Goal: Task Accomplishment & Management: Use online tool/utility

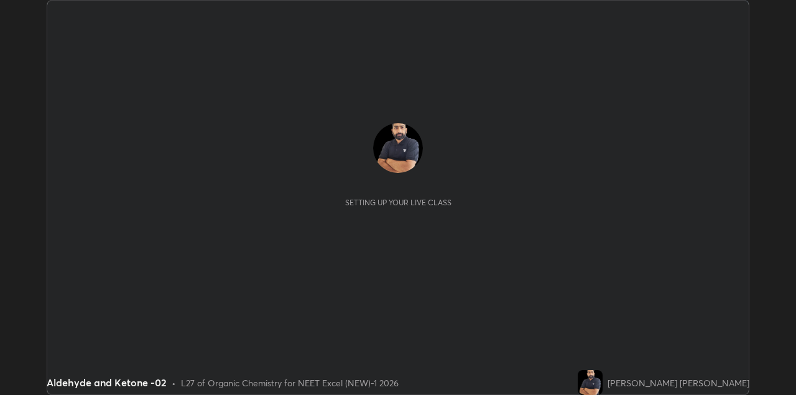
scroll to position [395, 795]
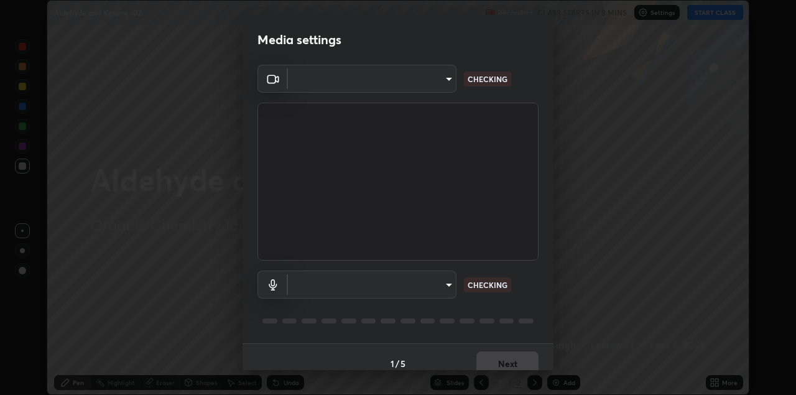
click at [428, 90] on body "Erase all Aldehyde and Ketone -02 Recording CLASS STARTS IN 8 MINS Settings STA…" at bounding box center [398, 197] width 796 height 395
click at [427, 86] on div at bounding box center [398, 197] width 796 height 395
type input "328e6f2585a3e25061caa5f7d933288efad2554777a51eb926c3b8af65148c91"
type input "8561d0645ec67383fa690b6bf58298da522add8bf1cd43f27a04a8968649231f"
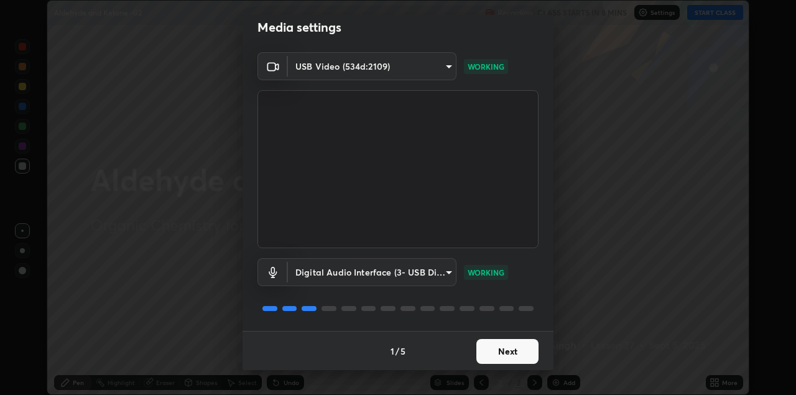
click at [493, 340] on button "Next" at bounding box center [507, 351] width 62 height 25
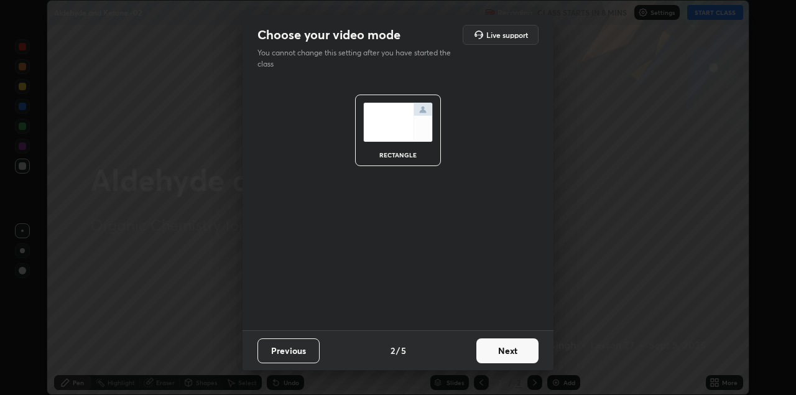
click at [506, 348] on button "Next" at bounding box center [507, 350] width 62 height 25
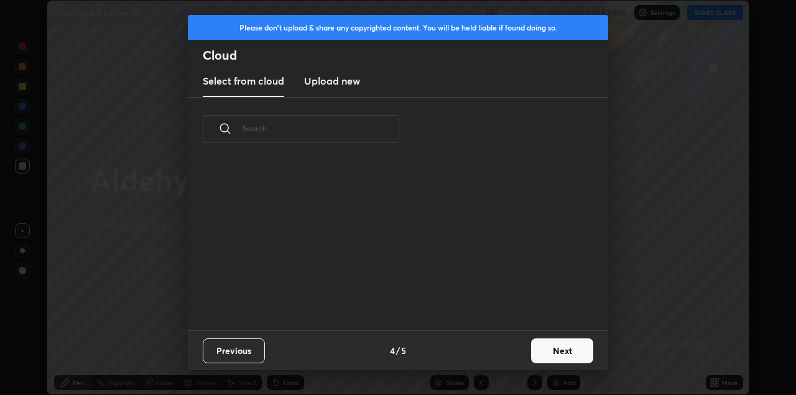
click at [520, 355] on div "Previous 4 / 5 Next" at bounding box center [398, 350] width 420 height 40
click at [558, 350] on button "Next" at bounding box center [562, 350] width 62 height 25
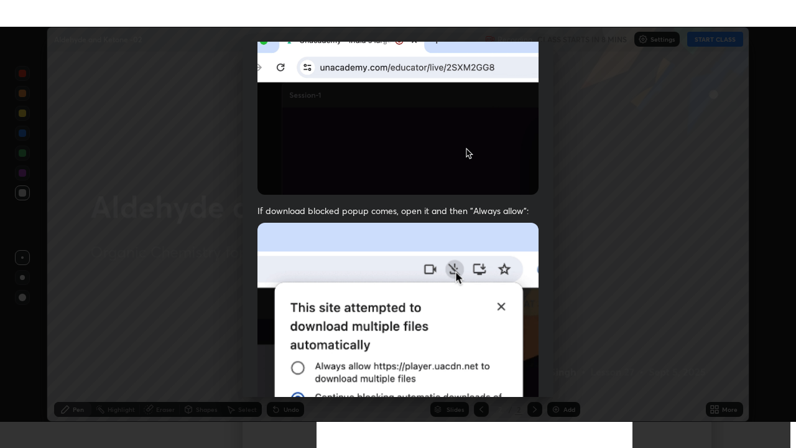
scroll to position [267, 0]
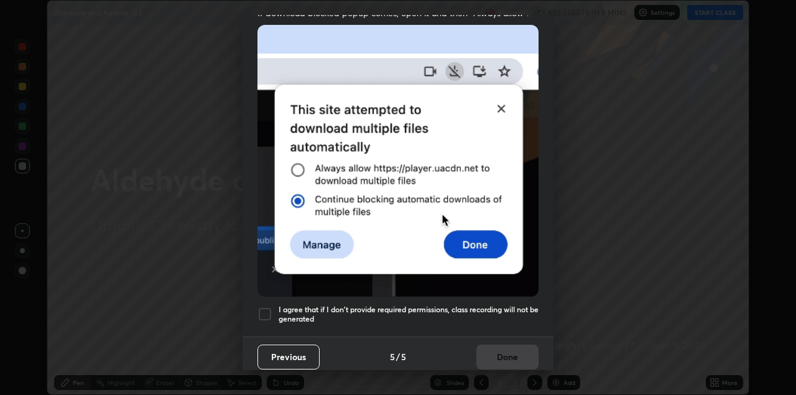
click at [269, 310] on div at bounding box center [264, 314] width 15 height 15
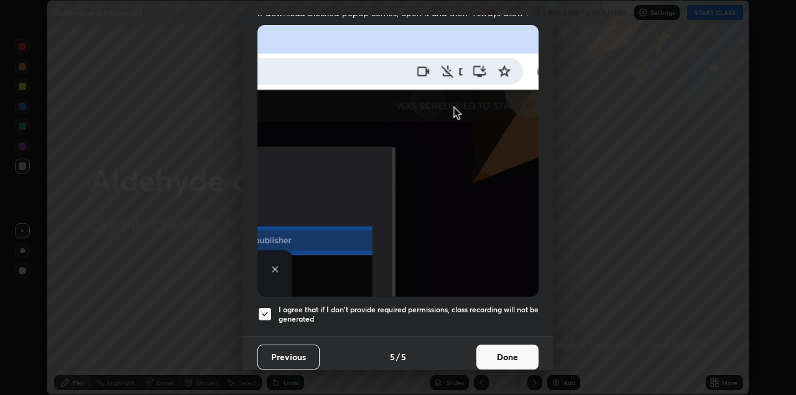
click at [489, 344] on button "Done" at bounding box center [507, 356] width 62 height 25
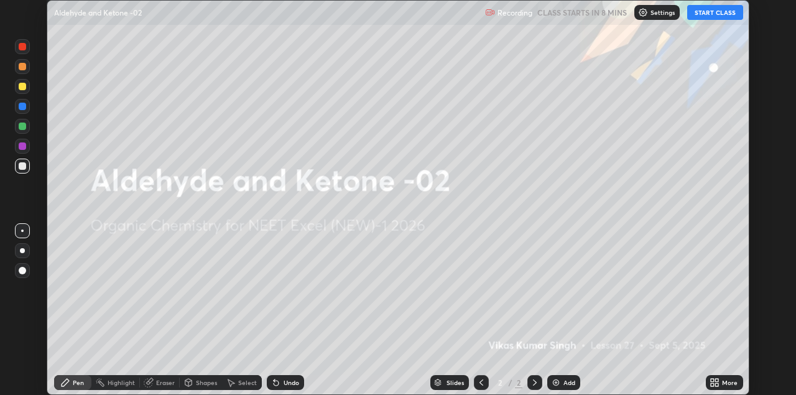
click at [715, 386] on icon at bounding box center [715, 382] width 10 height 10
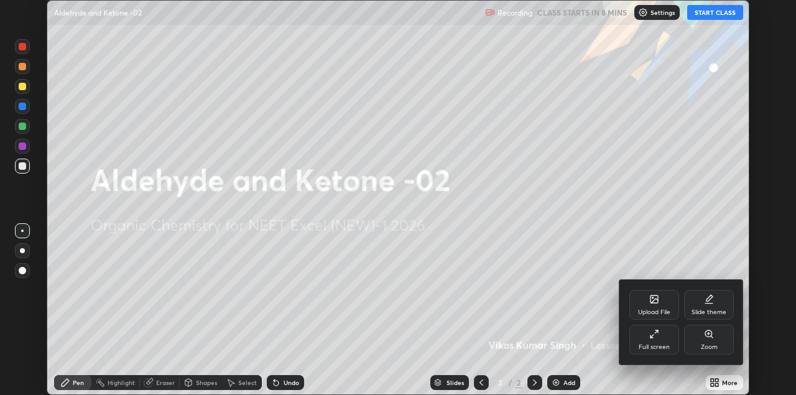
click at [658, 348] on div "Full screen" at bounding box center [654, 347] width 31 height 6
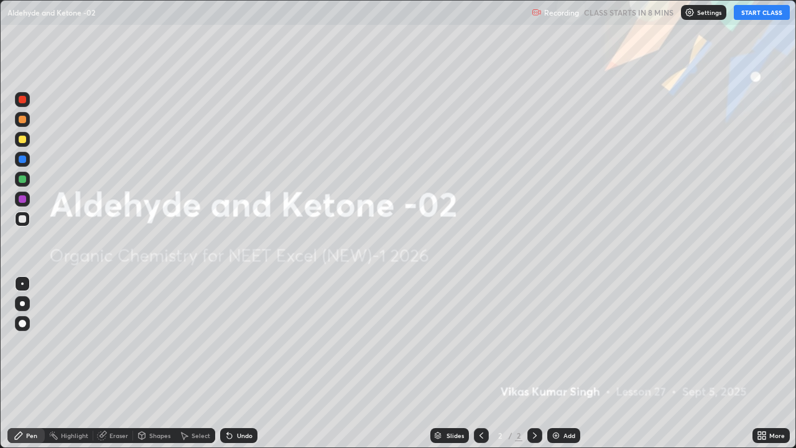
scroll to position [448, 796]
click at [700, 12] on p "Settings" at bounding box center [709, 12] width 24 height 6
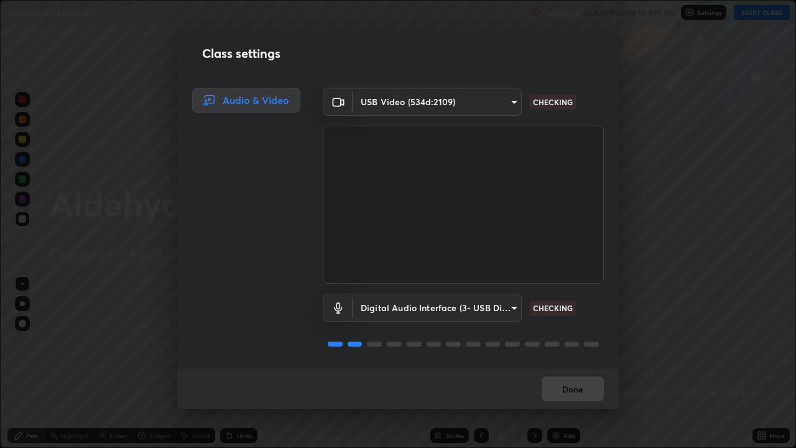
scroll to position [1, 0]
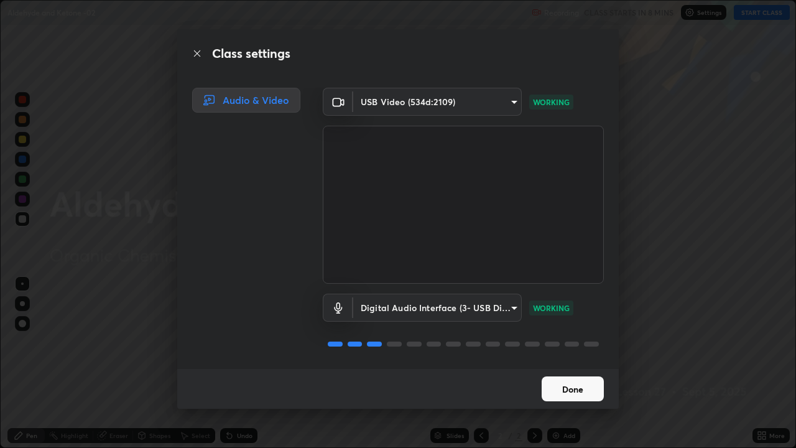
click at [570, 390] on button "Done" at bounding box center [573, 388] width 62 height 25
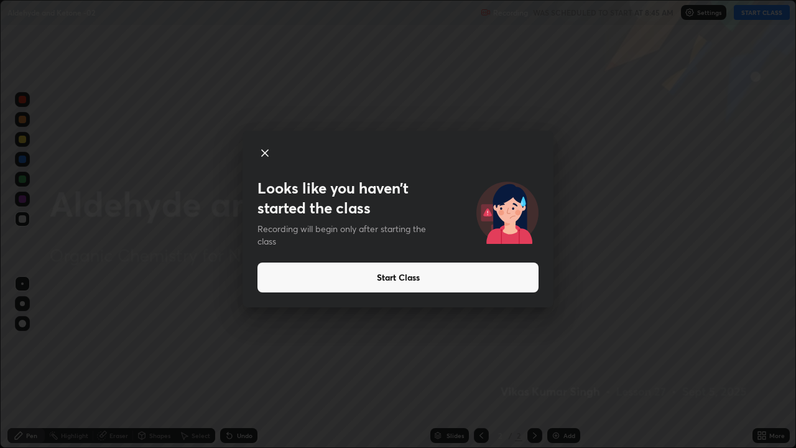
click at [483, 272] on button "Start Class" at bounding box center [397, 277] width 281 height 30
click at [479, 278] on button "Start Class" at bounding box center [397, 277] width 281 height 30
click at [475, 277] on button "Start Class" at bounding box center [397, 277] width 281 height 30
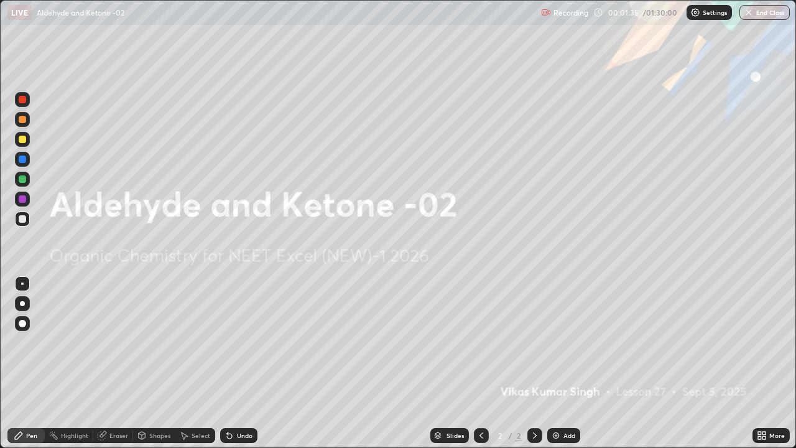
click at [533, 394] on icon at bounding box center [535, 435] width 10 height 10
click at [568, 394] on div "Add" at bounding box center [569, 435] width 12 height 6
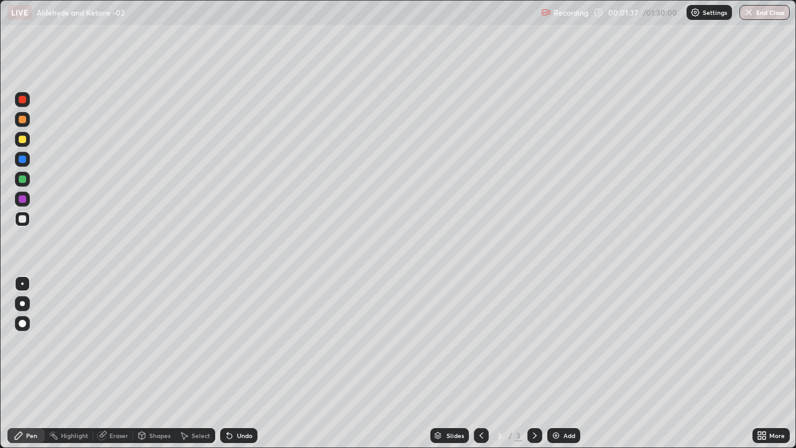
click at [27, 134] on div at bounding box center [22, 139] width 15 height 15
click at [22, 160] on div at bounding box center [22, 158] width 7 height 7
click at [25, 220] on div at bounding box center [22, 218] width 7 height 7
